Goal: Information Seeking & Learning: Learn about a topic

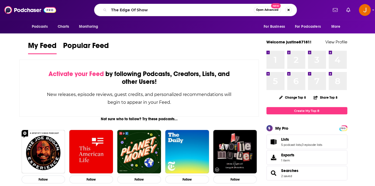
type input "The Edge Of Show"
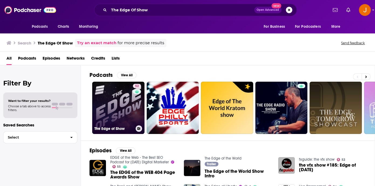
click at [117, 111] on link "52 The Edge of Show" at bounding box center [118, 108] width 52 height 52
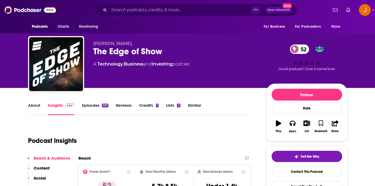
drag, startPoint x: 198, startPoint y: 64, endPoint x: 103, endPoint y: 66, distance: 94.5
click at [103, 66] on div "A Technology , Business and Investing podcast" at bounding box center [175, 64] width 165 height 6
click at [117, 80] on div "[PERSON_NAME] The Edge of Show 52 A Technology , Business and Investing podcast" at bounding box center [175, 62] width 165 height 43
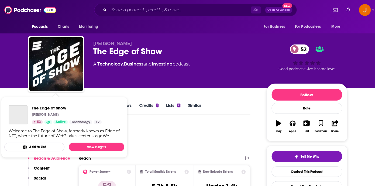
drag, startPoint x: 164, startPoint y: 77, endPoint x: 83, endPoint y: 56, distance: 83.3
click at [83, 47] on div "[PERSON_NAME] The Edge of Show 52 A Technology , Business and Investing podcast…" at bounding box center [188, 65] width 320 height 58
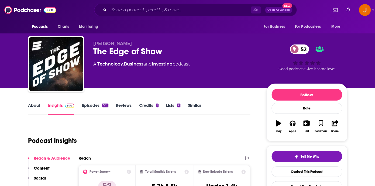
copy div "[PERSON_NAME] The Edge of Show 52 A Technology , Business and Investing podcast"
click at [35, 105] on link "About" at bounding box center [34, 109] width 12 height 12
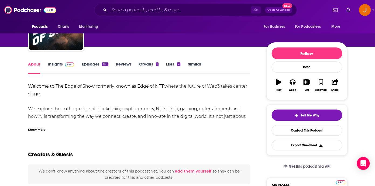
scroll to position [53, 0]
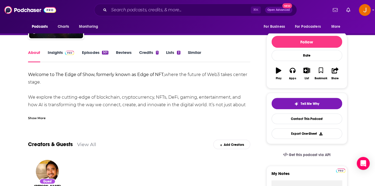
click at [41, 118] on div "Show More" at bounding box center [37, 117] width 18 height 5
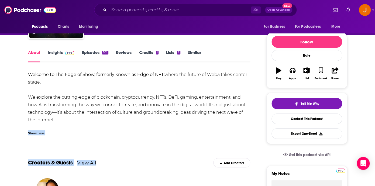
drag, startPoint x: 28, startPoint y: 74, endPoint x: 71, endPoint y: 122, distance: 64.0
click at [70, 122] on div "Welcome to The Edge of Show, formerly known as Edge of NFT, where the future of…" at bounding box center [139, 97] width 223 height 53
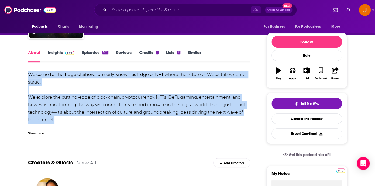
drag, startPoint x: 76, startPoint y: 122, endPoint x: 29, endPoint y: 74, distance: 66.6
click at [29, 74] on div "Welcome to The Edge of Show, formerly known as Edge of NFT, where the future of…" at bounding box center [139, 97] width 223 height 53
copy div "Welcome to The Edge of Show, formerly known as Edge of NFT, where the future of…"
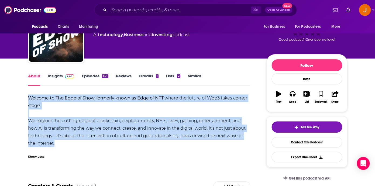
scroll to position [28, 0]
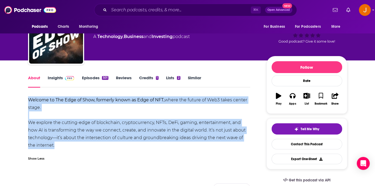
click at [63, 81] on link "Insights" at bounding box center [61, 81] width 27 height 12
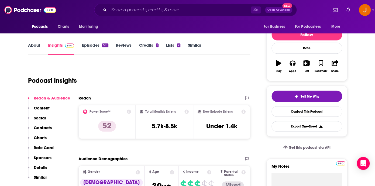
scroll to position [99, 0]
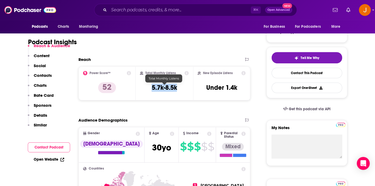
drag, startPoint x: 151, startPoint y: 88, endPoint x: 176, endPoint y: 89, distance: 25.1
click at [176, 89] on div "Total Monthly Listens 5.7k-8.5k" at bounding box center [164, 83] width 49 height 25
copy h3 "5.7k-8.5k"
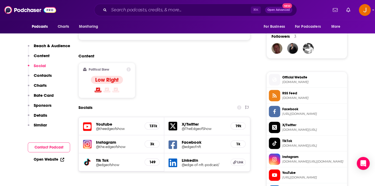
scroll to position [386, 0]
